Goal: Check status: Check status

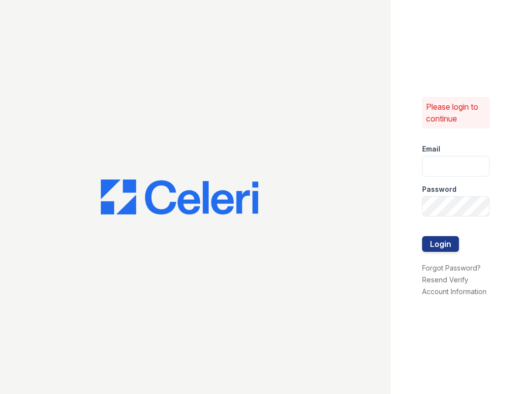
click at [448, 154] on div "Email" at bounding box center [455, 146] width 67 height 20
click at [448, 167] on input "email" at bounding box center [455, 166] width 67 height 21
type input "[PERSON_NAME][EMAIL_ADDRESS][DOMAIN_NAME]"
click at [422, 236] on button "Login" at bounding box center [440, 244] width 37 height 16
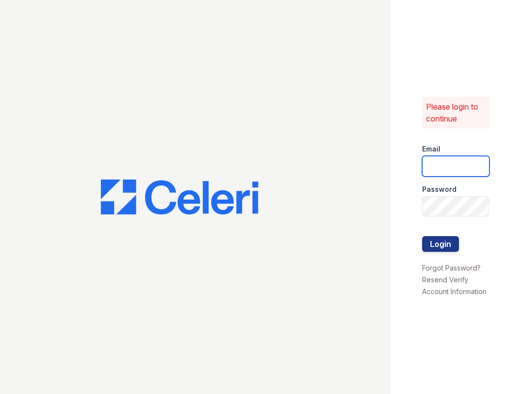
click at [440, 165] on input "email" at bounding box center [455, 166] width 67 height 21
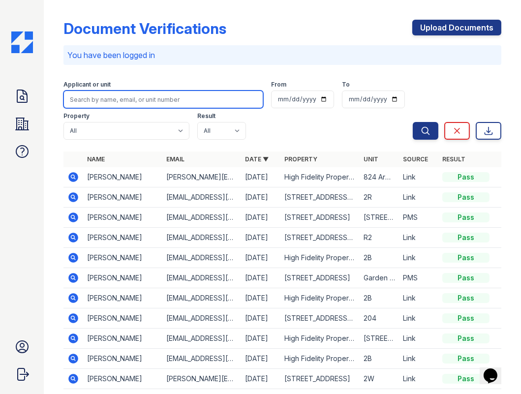
click at [123, 102] on input "search" at bounding box center [163, 100] width 200 height 18
click at [132, 102] on input "search" at bounding box center [163, 100] width 200 height 18
type input "c"
paste input "Sarah Wilson"
click at [82, 99] on input "Sarah Wilson" at bounding box center [163, 100] width 200 height 18
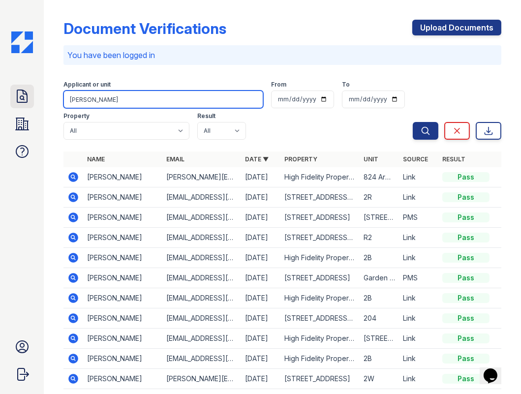
drag, startPoint x: 87, startPoint y: 98, endPoint x: 27, endPoint y: 102, distance: 60.6
click at [27, 102] on div "Doc Verifications Properties FAQ Jessica West High Fidelity Property Management…" at bounding box center [260, 197] width 521 height 394
type input "Eric Wilson"
click at [413, 122] on button "Search" at bounding box center [426, 131] width 26 height 18
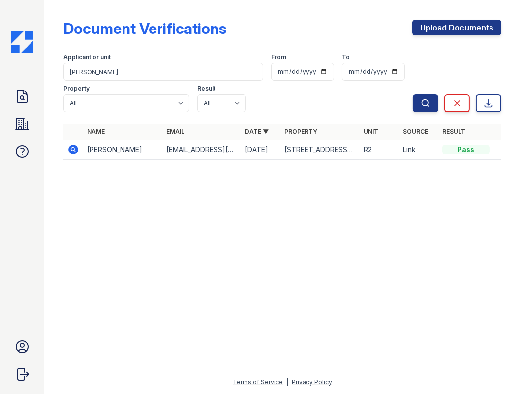
click at [72, 150] on icon at bounding box center [73, 150] width 12 height 12
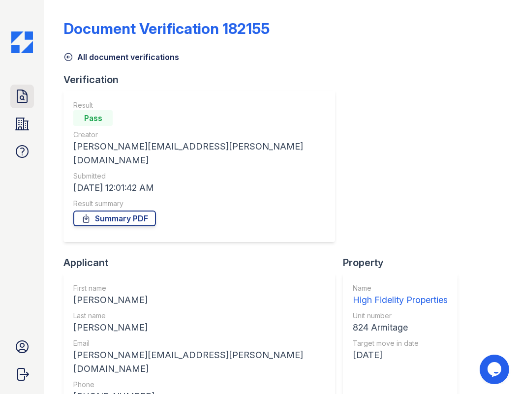
click at [20, 92] on icon at bounding box center [22, 97] width 16 height 16
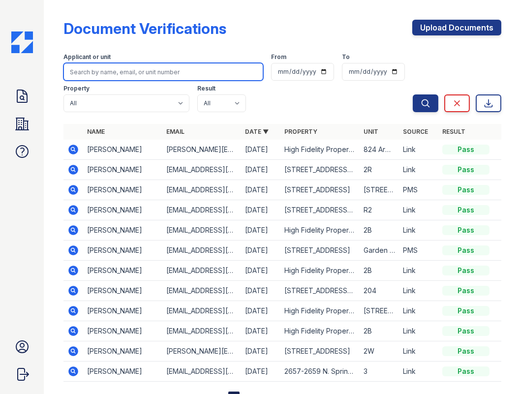
click at [140, 70] on input "search" at bounding box center [163, 72] width 200 height 18
type input "sarah wilson"
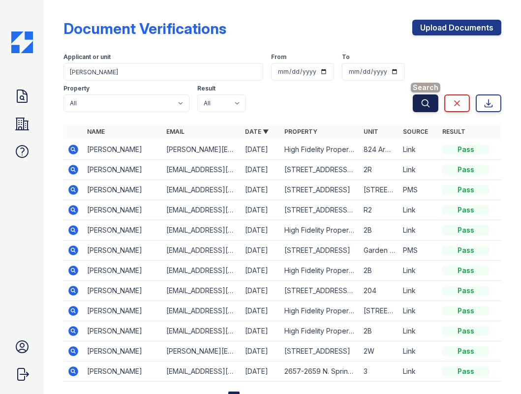
click at [422, 99] on icon "submit" at bounding box center [425, 102] width 7 height 7
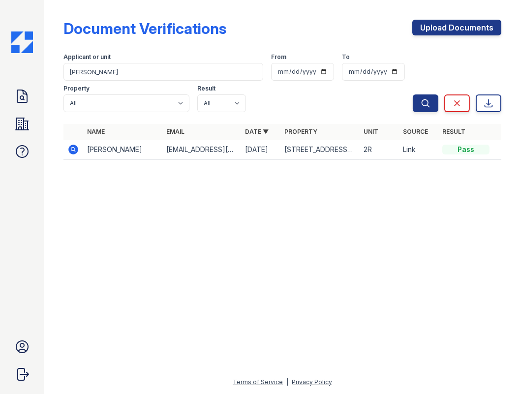
click at [71, 147] on icon at bounding box center [73, 150] width 10 height 10
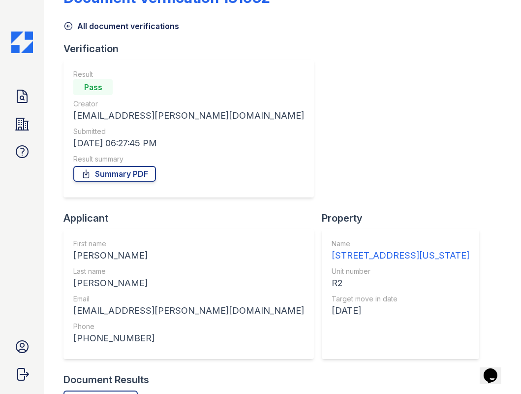
scroll to position [44, 0]
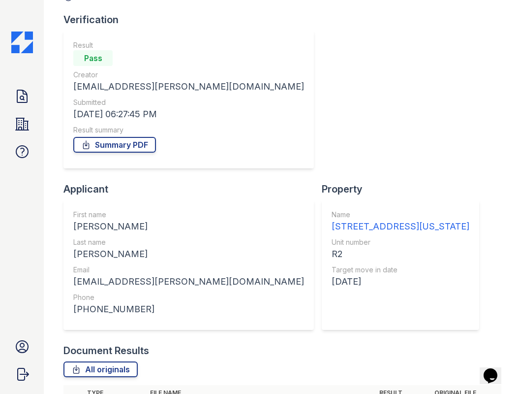
scroll to position [69, 0]
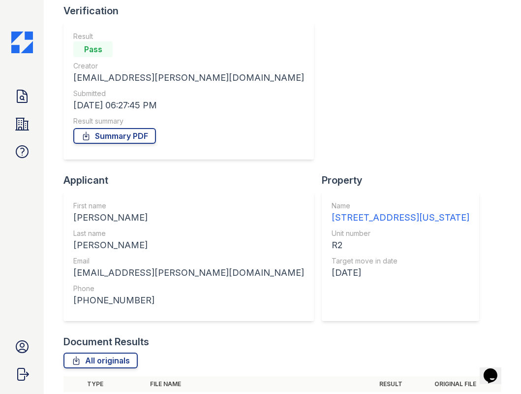
click at [14, 102] on icon at bounding box center [22, 97] width 16 height 16
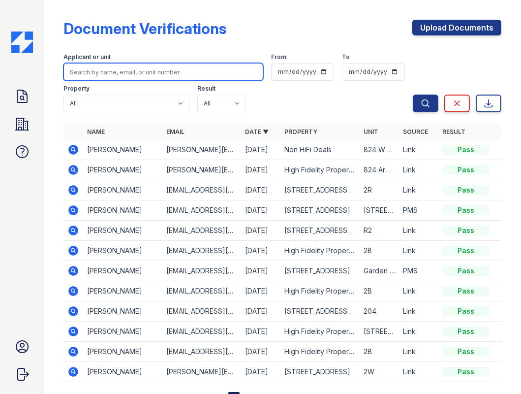
click at [126, 71] on input "search" at bounding box center [163, 72] width 200 height 18
paste input "[PERSON_NAME]"
type input "[PERSON_NAME]"
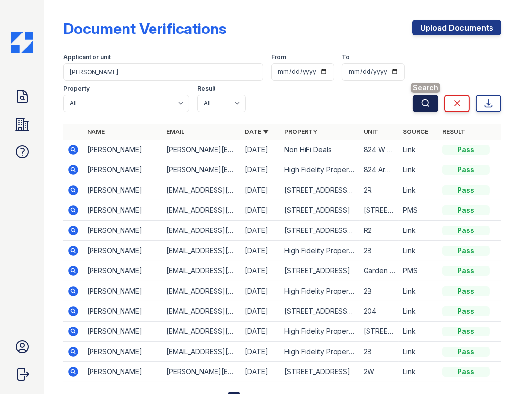
click at [421, 102] on icon "submit" at bounding box center [426, 103] width 10 height 10
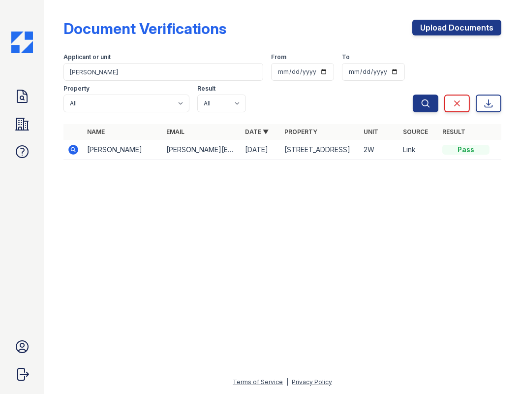
drag, startPoint x: 76, startPoint y: 147, endPoint x: 89, endPoint y: 113, distance: 36.6
click at [76, 146] on icon at bounding box center [73, 150] width 10 height 10
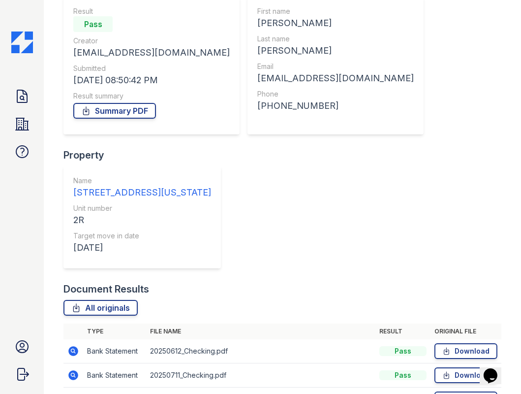
scroll to position [117, 0]
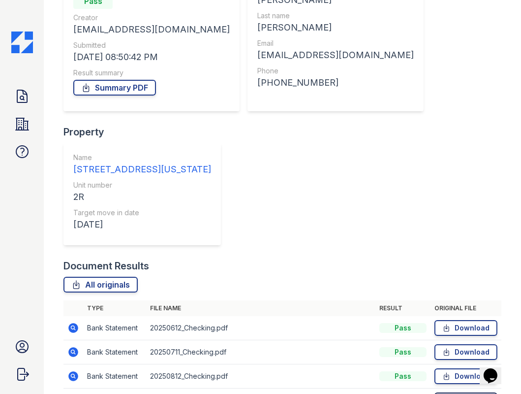
click at [442, 394] on icon at bounding box center [446, 400] width 8 height 10
click at [442, 323] on icon at bounding box center [446, 328] width 8 height 10
click at [442, 347] on icon at bounding box center [446, 352] width 8 height 10
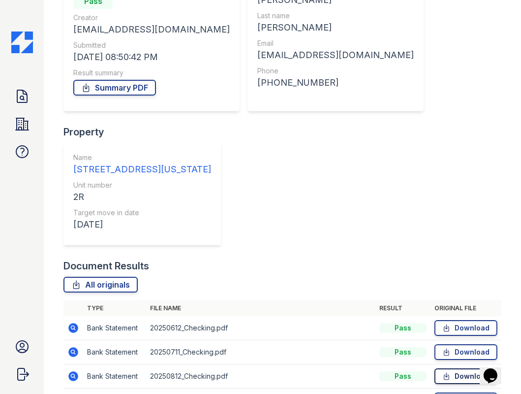
click at [444, 373] on icon at bounding box center [446, 376] width 5 height 7
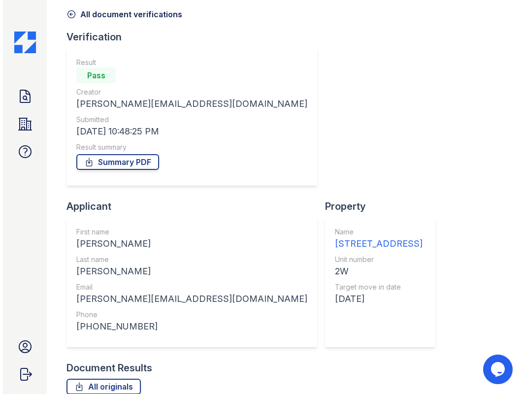
scroll to position [179, 0]
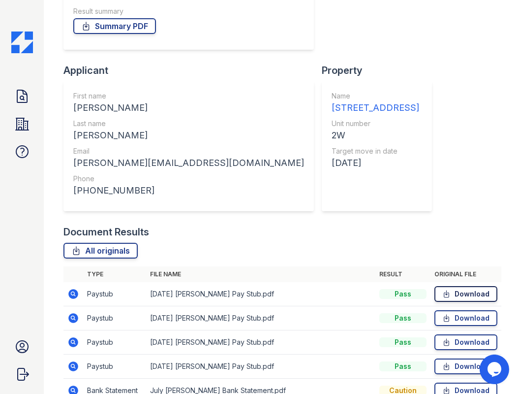
click at [445, 289] on icon at bounding box center [446, 294] width 8 height 10
click at [444, 314] on icon at bounding box center [446, 317] width 5 height 7
